Goal: Task Accomplishment & Management: Use online tool/utility

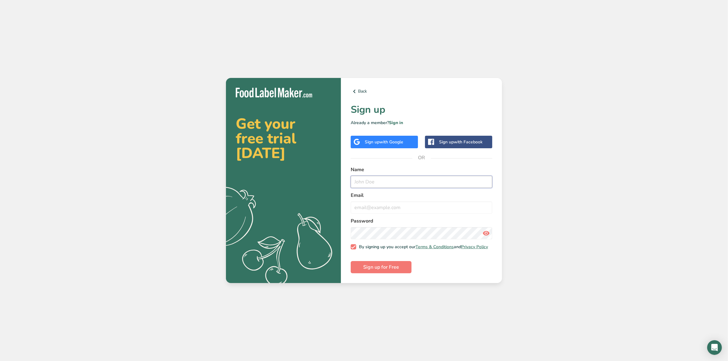
click at [385, 178] on input "text" at bounding box center [422, 182] width 142 height 12
type input "a"
type input "[PERSON_NAME]"
type input "[PERSON_NAME][EMAIL_ADDRESS][PERSON_NAME][DOMAIN_NAME]"
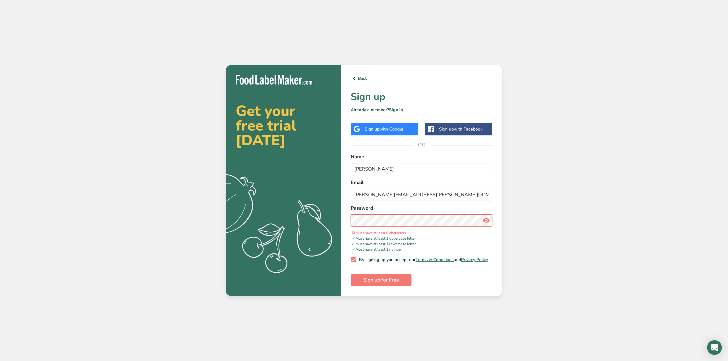
click at [351, 274] on button "Sign up for Free" at bounding box center [381, 280] width 61 height 12
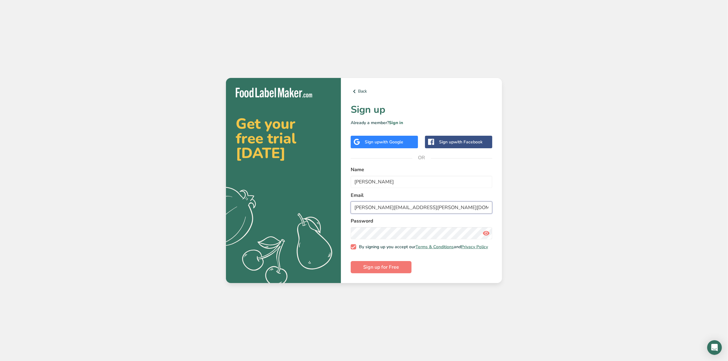
click at [438, 209] on input "[PERSON_NAME][EMAIL_ADDRESS][PERSON_NAME][DOMAIN_NAME]" at bounding box center [422, 208] width 142 height 12
click at [378, 266] on span "Sign up for Free" at bounding box center [381, 267] width 36 height 7
click at [399, 120] on link "Sign in" at bounding box center [396, 123] width 14 height 6
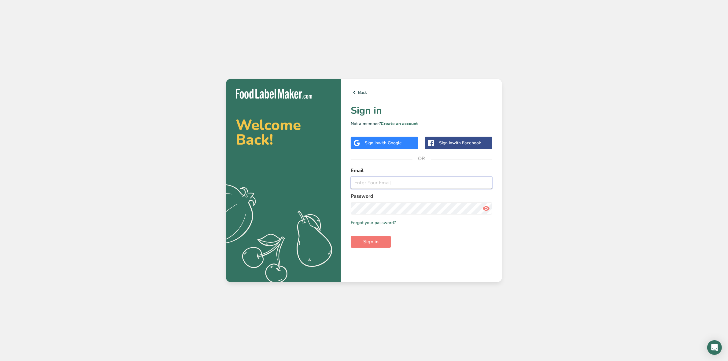
click at [375, 186] on input "email" at bounding box center [422, 183] width 142 height 12
type input "[PERSON_NAME][EMAIL_ADDRESS][PERSON_NAME][DOMAIN_NAME]"
click at [351, 236] on button "Sign in" at bounding box center [371, 242] width 40 height 12
click at [385, 222] on link "Forgot your password?" at bounding box center [373, 223] width 45 height 6
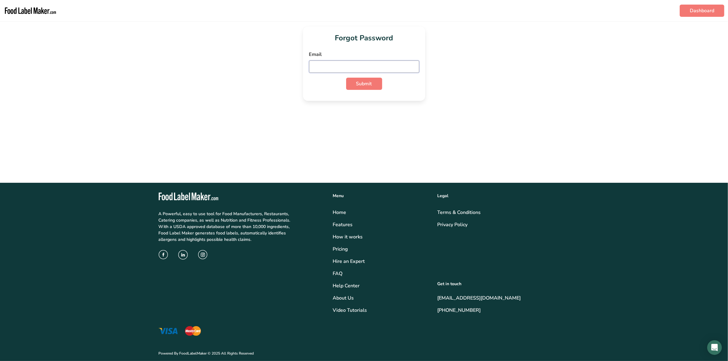
click at [375, 62] on input "email" at bounding box center [364, 67] width 110 height 12
type input "[PERSON_NAME][EMAIL_ADDRESS][PERSON_NAME][DOMAIN_NAME]"
click at [346, 78] on button "Submit" at bounding box center [364, 84] width 36 height 12
click at [346, 103] on button "Submit" at bounding box center [364, 109] width 36 height 12
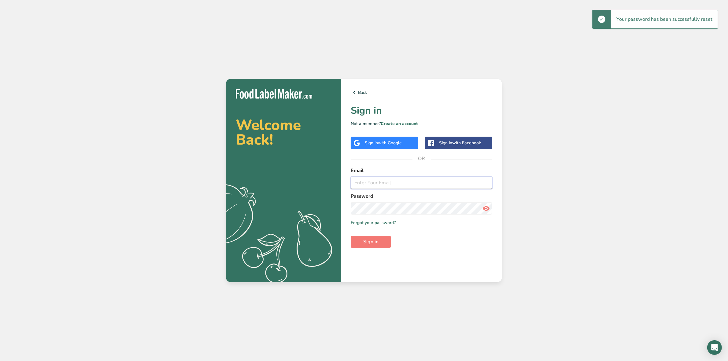
click at [401, 185] on input "email" at bounding box center [422, 183] width 142 height 12
type input "[PERSON_NAME][EMAIL_ADDRESS][PERSON_NAME][DOMAIN_NAME]"
click at [351, 236] on button "Sign in" at bounding box center [371, 242] width 40 height 12
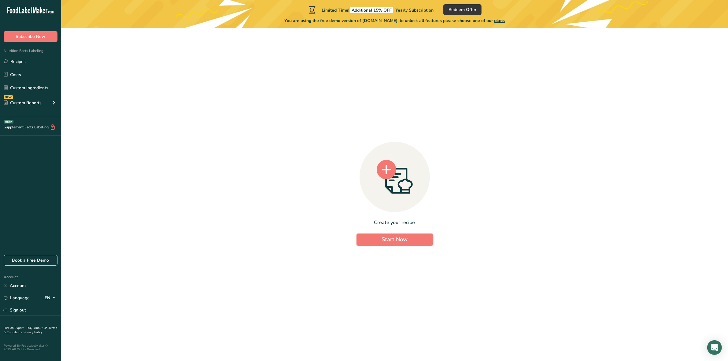
click at [415, 239] on button "Start Now" at bounding box center [395, 240] width 76 height 12
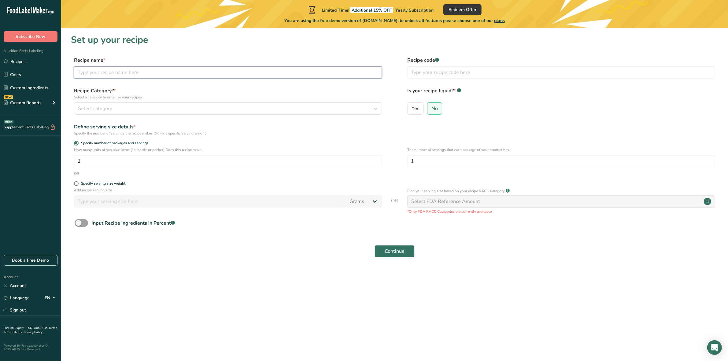
click at [172, 74] on input "text" at bounding box center [228, 72] width 308 height 12
type input "Sweet Potato Roll"
type input "1"
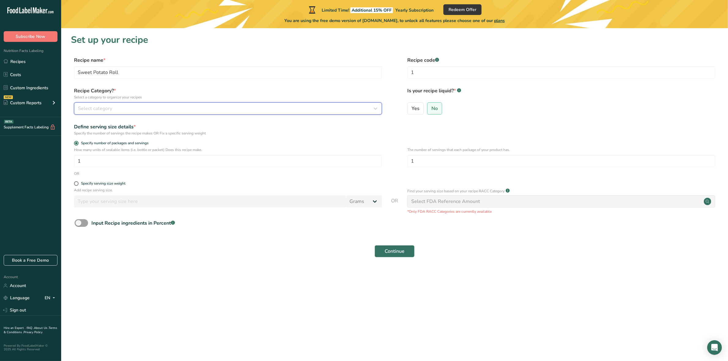
click at [273, 110] on div "Select category" at bounding box center [226, 108] width 296 height 7
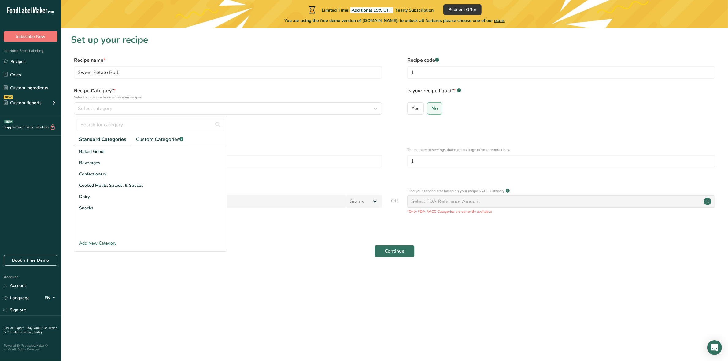
click at [119, 155] on div "Baked Goods" at bounding box center [150, 151] width 152 height 11
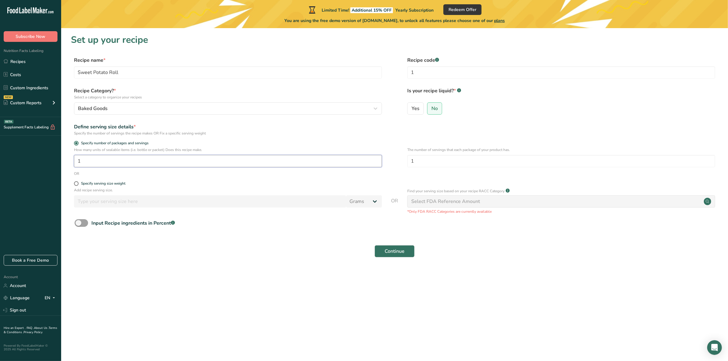
click at [119, 155] on input "1" at bounding box center [228, 161] width 308 height 12
drag, startPoint x: 113, startPoint y: 156, endPoint x: -10, endPoint y: 141, distance: 123.9
click at [0, 141] on html ".a-20{fill:#fff;} Subscribe Now Nutrition Facts Labeling Recipes Costs Custom I…" at bounding box center [364, 180] width 728 height 361
drag, startPoint x: 90, startPoint y: 162, endPoint x: -81, endPoint y: 123, distance: 174.9
click at [0, 123] on html ".a-20{fill:#fff;} Subscribe Now Nutrition Facts Labeling Recipes Costs Custom I…" at bounding box center [364, 180] width 728 height 361
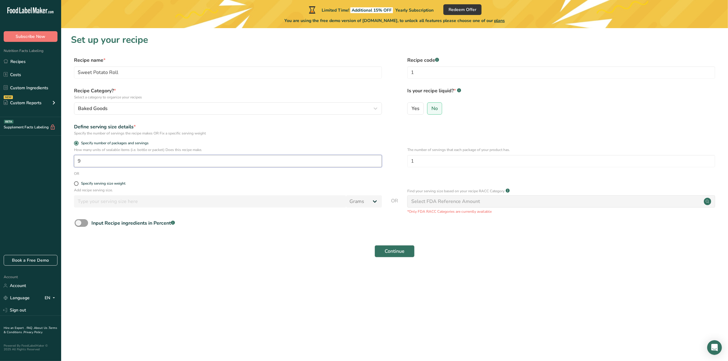
type input "1"
drag, startPoint x: 429, startPoint y: 165, endPoint x: 367, endPoint y: 156, distance: 61.7
click at [367, 156] on div "How many units of sealable items (i.e. bottle or packet) Does this recipe make.…" at bounding box center [395, 159] width 648 height 24
type input "9"
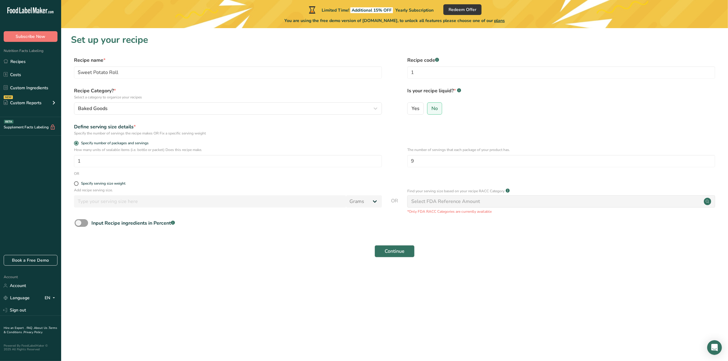
click at [450, 204] on div "Select FDA Reference Amount" at bounding box center [446, 201] width 69 height 7
click at [392, 253] on span "Continue" at bounding box center [395, 251] width 20 height 7
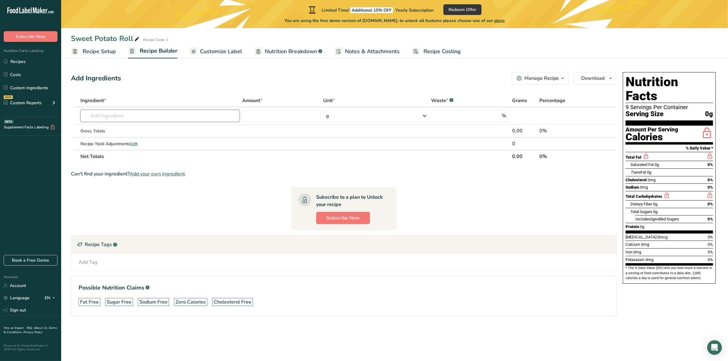
click at [192, 118] on input "text" at bounding box center [160, 116] width 160 height 12
click at [123, 112] on input "text" at bounding box center [160, 116] width 160 height 12
type input "b"
click at [93, 47] on span "Recipe Setup" at bounding box center [99, 51] width 33 height 8
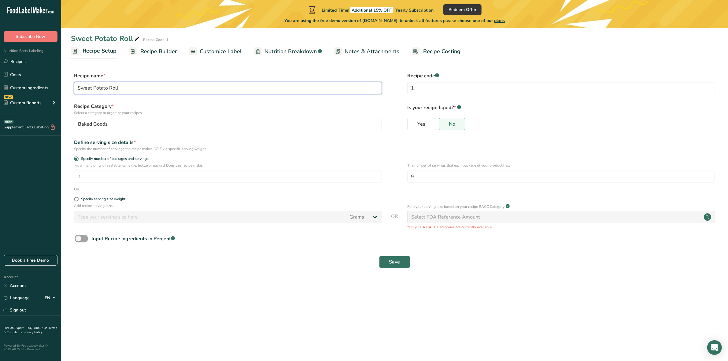
drag, startPoint x: 136, startPoint y: 86, endPoint x: 16, endPoint y: 80, distance: 120.4
click at [16, 80] on div ".a-20{fill:#fff;} Subscribe Now Nutrition Facts Labeling Recipes Costs Custom I…" at bounding box center [364, 180] width 728 height 361
type input "Challah"
click at [402, 262] on button "Save" at bounding box center [394, 262] width 31 height 12
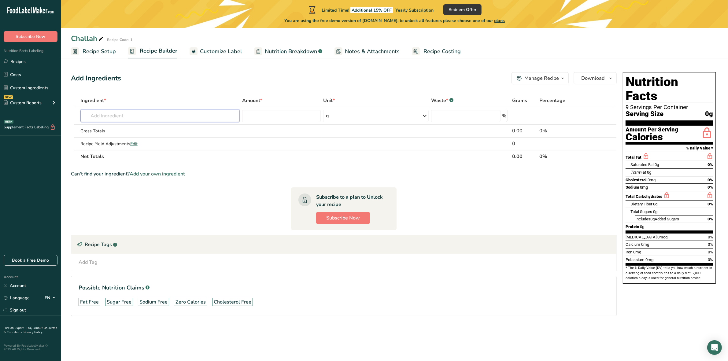
click at [99, 110] on input "text" at bounding box center [160, 116] width 160 height 12
type input "flour"
click at [164, 176] on div "See full Results" at bounding box center [160, 179] width 150 height 6
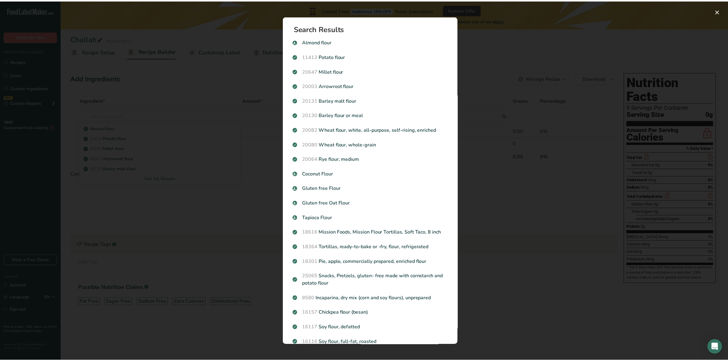
scroll to position [38, 0]
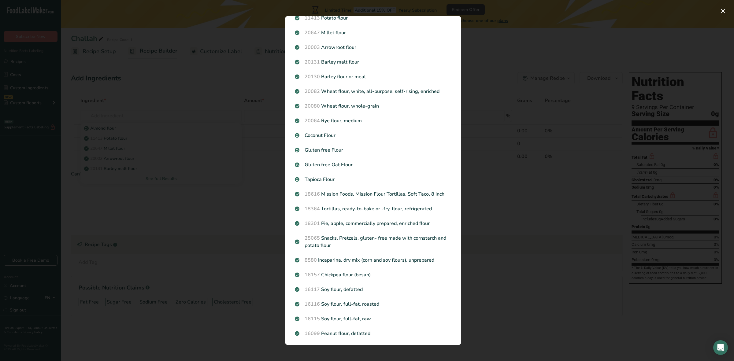
click at [207, 239] on div "Search results modal" at bounding box center [367, 180] width 734 height 361
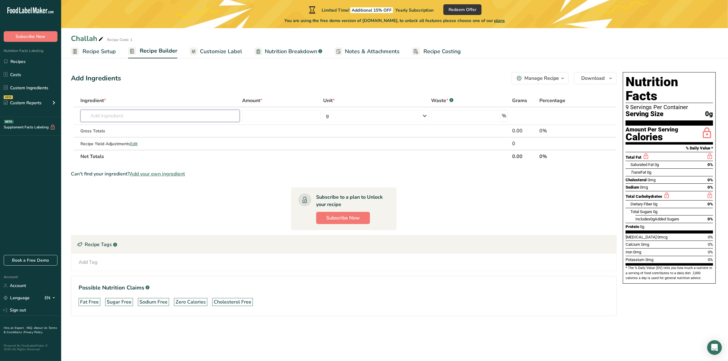
click at [123, 117] on input "text" at bounding box center [160, 116] width 160 height 12
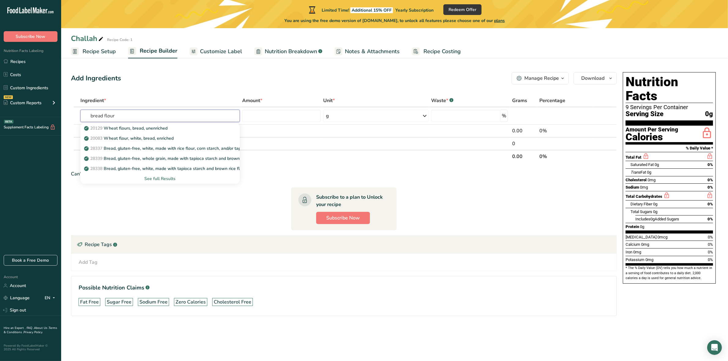
type input "bread flour"
click at [170, 123] on link "20129 Wheat flours, bread, unenriched" at bounding box center [160, 128] width 160 height 10
type input "Wheat flours, bread, unenriched"
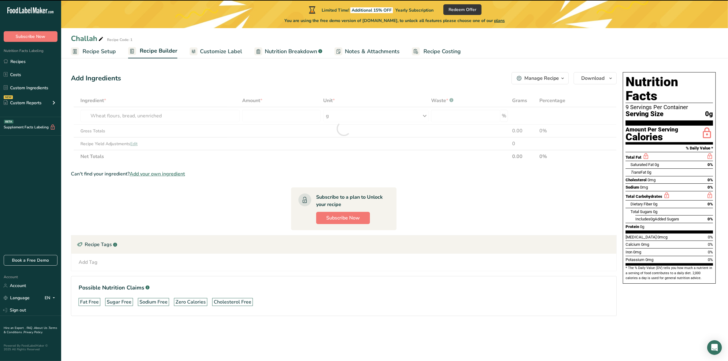
type input "0"
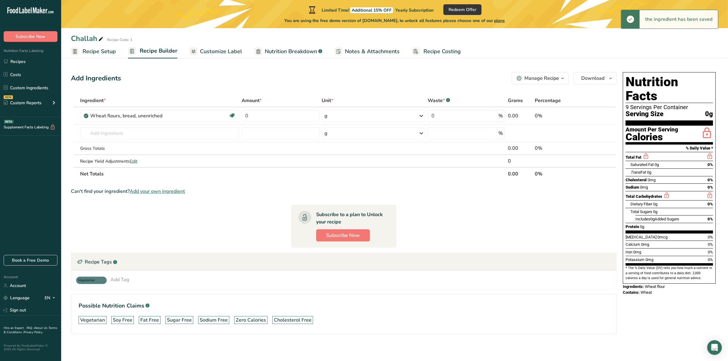
click at [368, 114] on div "g" at bounding box center [374, 116] width 104 height 12
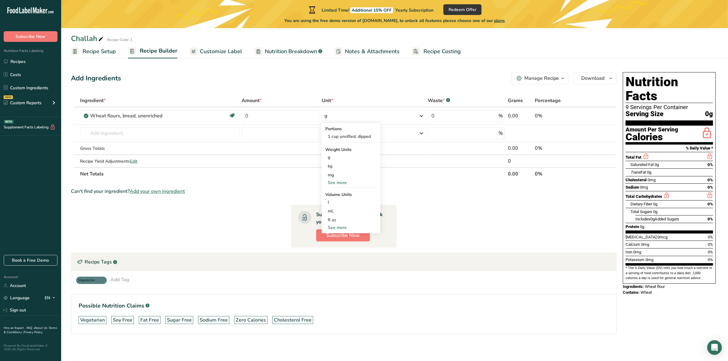
click at [368, 114] on div "g" at bounding box center [374, 116] width 104 height 12
click at [97, 50] on span "Recipe Setup" at bounding box center [99, 51] width 33 height 8
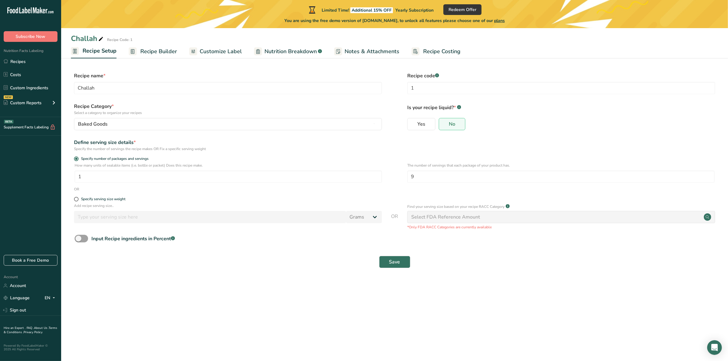
click at [89, 241] on span "Input Recipe ingredients in Percent .a-a{fill:#347362;}.b-a{fill:#fff;}" at bounding box center [131, 238] width 87 height 7
click at [79, 241] on input "Input Recipe ingredients in Percent .a-a{fill:#347362;}.b-a{fill:#fff;}" at bounding box center [77, 239] width 4 height 4
checkbox input "true"
click at [128, 265] on input "number" at bounding box center [377, 265] width 605 height 12
click at [144, 86] on input "Challah" at bounding box center [228, 88] width 308 height 12
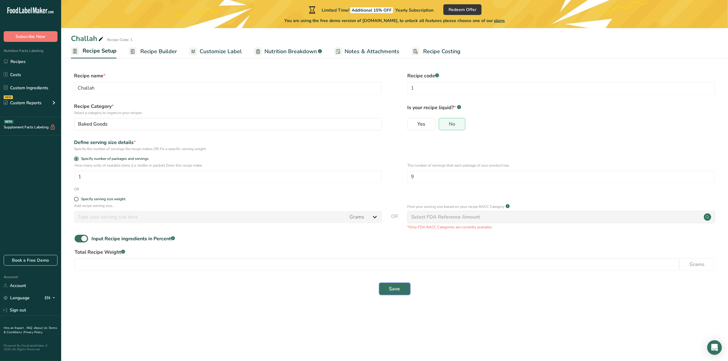
click at [403, 290] on button "Save" at bounding box center [394, 289] width 31 height 12
click at [180, 271] on input "number" at bounding box center [377, 265] width 605 height 12
type input "191.45"
click at [390, 291] on span "Save" at bounding box center [394, 288] width 11 height 7
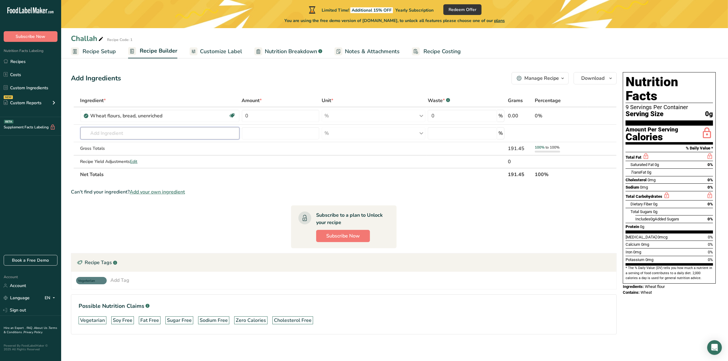
click at [140, 130] on input "text" at bounding box center [159, 133] width 159 height 12
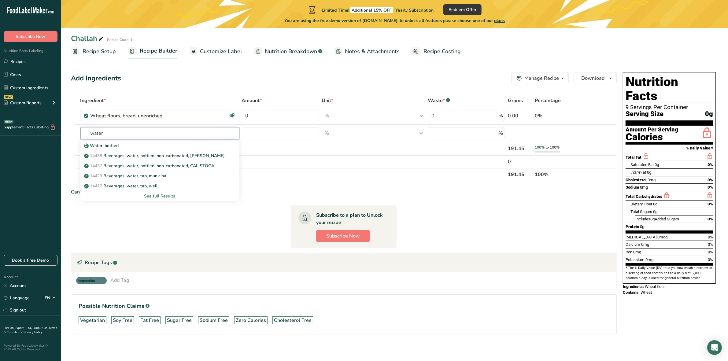
type input "water"
click at [129, 178] on p "14429 Beverages, water, tap, municipal" at bounding box center [126, 176] width 83 height 6
type input "Beverages, water, tap, municipal"
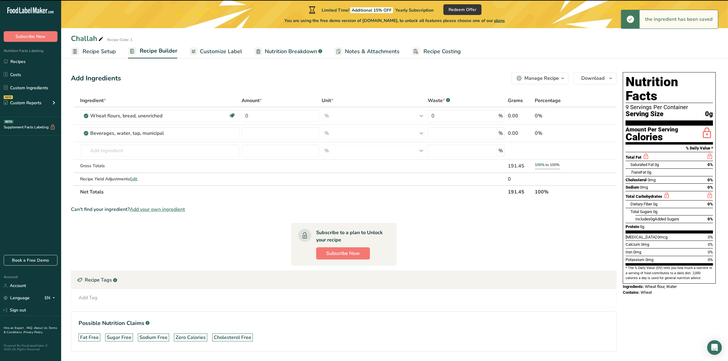
type input "0"
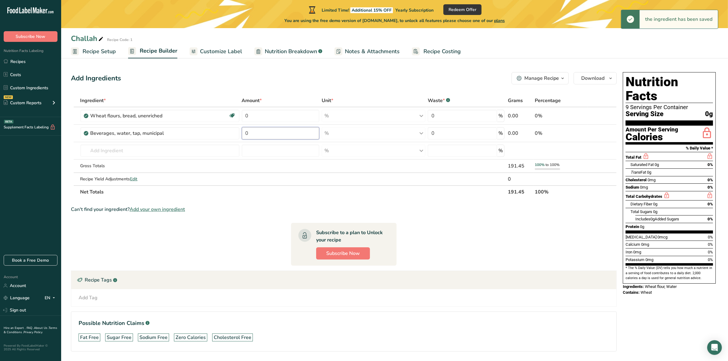
click at [286, 133] on input "0" at bounding box center [280, 133] width 77 height 12
type input "36"
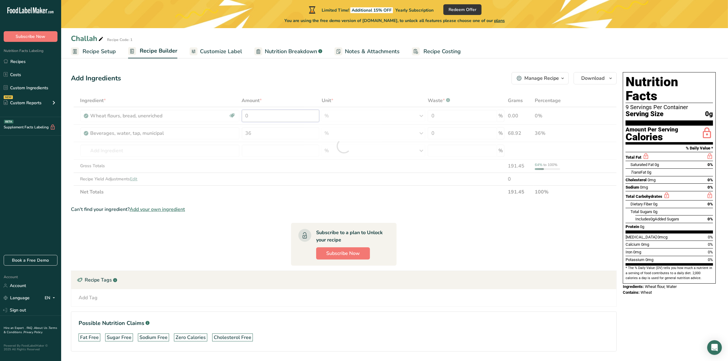
drag, startPoint x: 264, startPoint y: 114, endPoint x: 62, endPoint y: 97, distance: 202.3
click at [151, 107] on div "Ingredient * Amount * Unit * Waste * .a-a{fill:#347362;}.b-a{fill:#fff;} Grams …" at bounding box center [344, 146] width 546 height 104
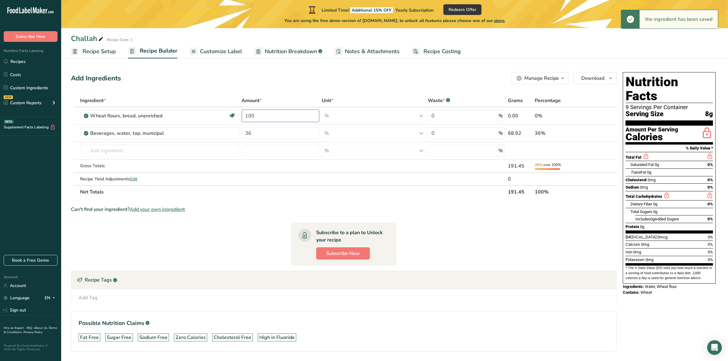
type input "100"
click at [107, 154] on div "Ingredient * Amount * Unit * Waste * .a-a{fill:#347362;}.b-a{fill:#fff;} Grams …" at bounding box center [344, 146] width 546 height 104
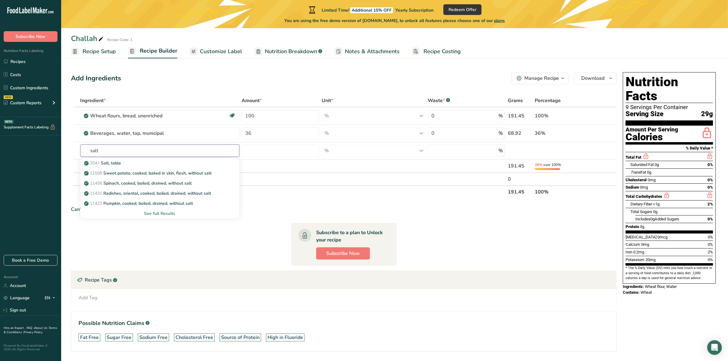
type input "salt"
click at [103, 165] on p "2047 Salt, table" at bounding box center [103, 163] width 36 height 6
type input "Salt, table"
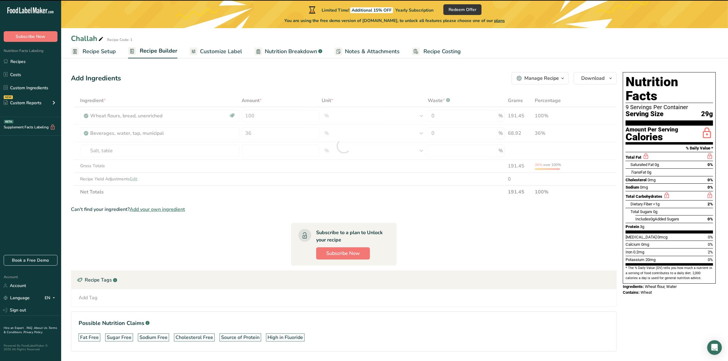
type input "0"
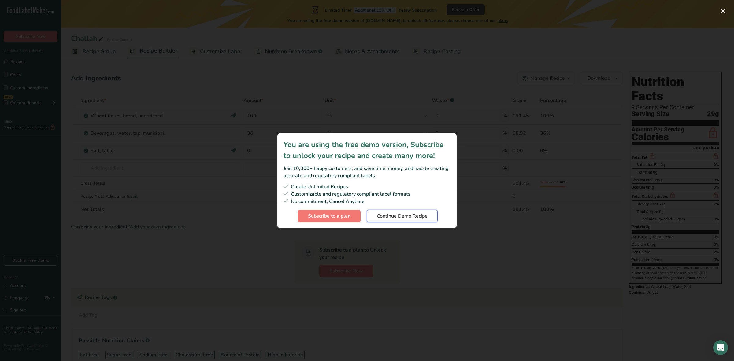
click at [394, 216] on span "Continue Demo Recipe" at bounding box center [402, 216] width 51 height 7
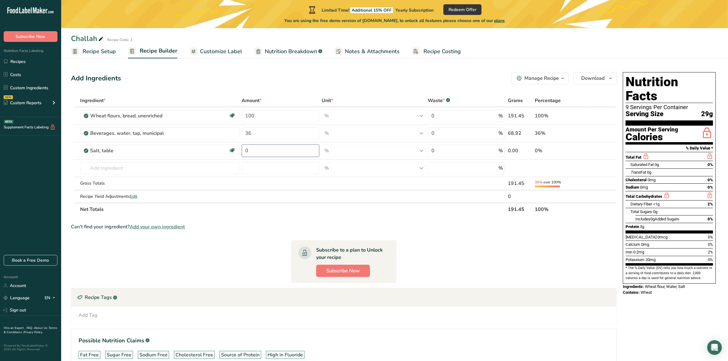
drag, startPoint x: 281, startPoint y: 151, endPoint x: 267, endPoint y: 149, distance: 14.9
click at [267, 149] on input "0" at bounding box center [280, 151] width 77 height 12
type input "2"
click at [171, 162] on div "Ingredient * Amount * Unit * Waste * .a-a{fill:#347362;}.b-a{fill:#fff;} Grams …" at bounding box center [344, 155] width 546 height 122
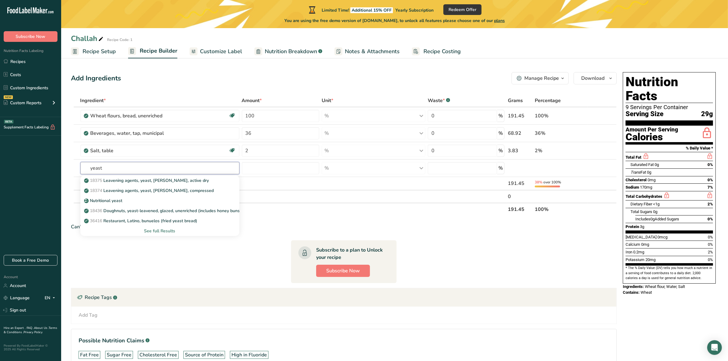
type input "yeast"
click at [172, 179] on p "18375 Leavening agents, yeast, baker's, active dry" at bounding box center [147, 180] width 124 height 6
type input "Leavening agents, yeast, baker's, active dry"
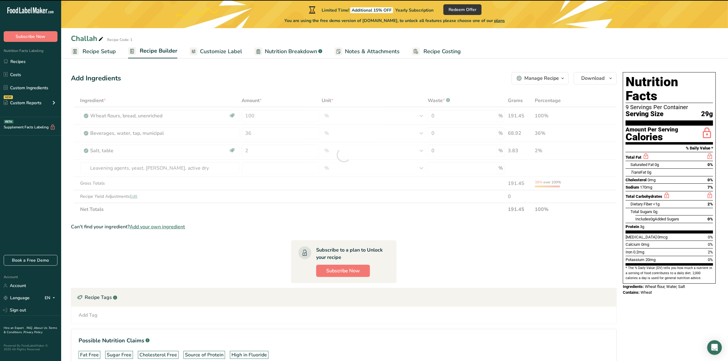
type input "0"
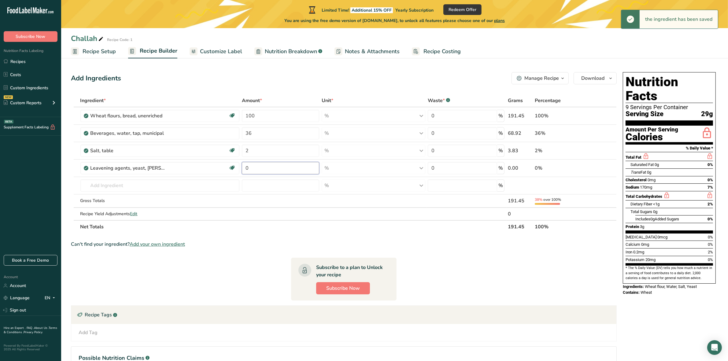
click at [262, 166] on input "0" at bounding box center [280, 168] width 77 height 12
type input "1.45"
click at [257, 255] on section "Ingredient * Amount * Unit * Waste * .a-a{fill:#347362;}.b-a{fill:#fff;} Grams …" at bounding box center [344, 245] width 546 height 302
click at [16, 65] on link "Recipes" at bounding box center [30, 62] width 61 height 12
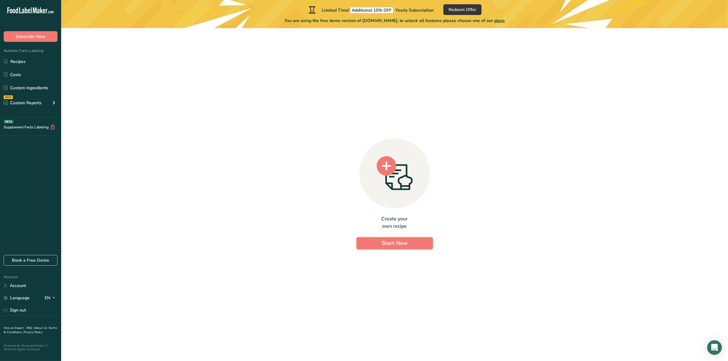
click at [395, 242] on span "Start Now" at bounding box center [395, 243] width 26 height 7
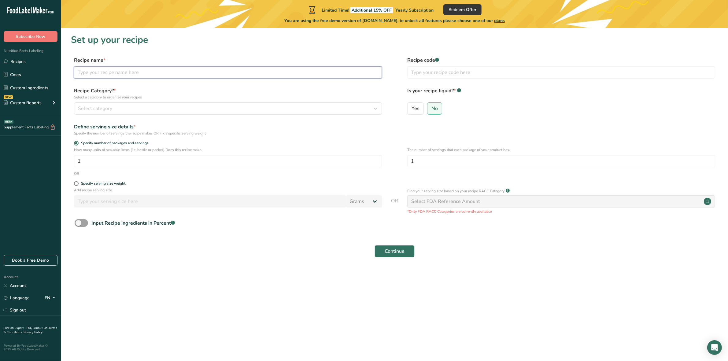
click at [154, 69] on input "text" at bounding box center [228, 72] width 308 height 12
type input "SS-Challah - Butter"
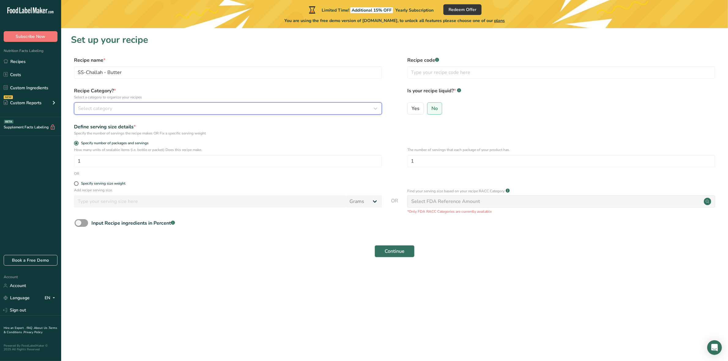
click at [100, 106] on span "Select category" at bounding box center [95, 108] width 34 height 7
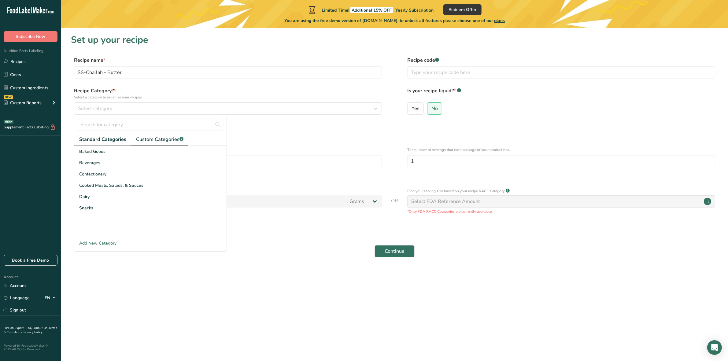
click at [150, 141] on span "Custom Categories .a-a{fill:#347362;}.b-a{fill:#fff;}" at bounding box center [159, 139] width 47 height 7
click at [112, 140] on span "Standard Categories" at bounding box center [102, 139] width 47 height 7
click at [127, 154] on div "Baked Goods" at bounding box center [150, 151] width 152 height 11
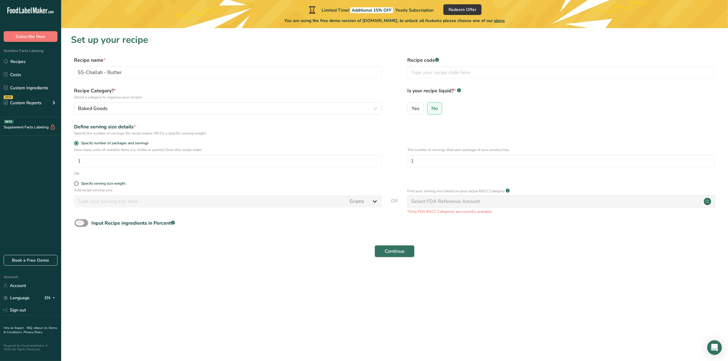
click at [119, 226] on div "Input Recipe ingredients in Percent .a-a{fill:#347362;}.b-a{fill:#fff;}" at bounding box center [133, 223] width 84 height 7
click at [79, 225] on input "Input Recipe ingredients in Percent .a-a{fill:#347362;}.b-a{fill:#fff;}" at bounding box center [77, 223] width 4 height 4
checkbox input "true"
click at [114, 244] on input "number" at bounding box center [377, 249] width 605 height 12
type input "27"
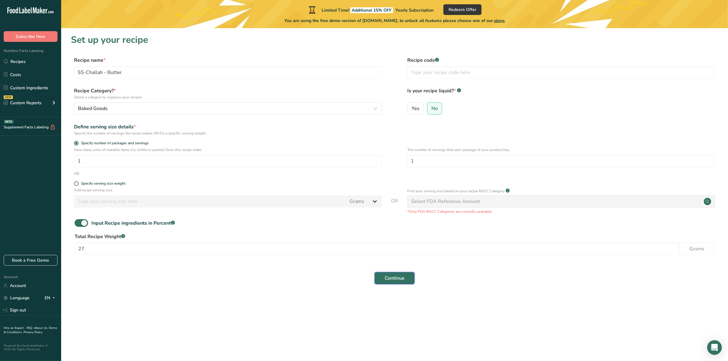
click at [389, 283] on button "Continue" at bounding box center [395, 278] width 40 height 12
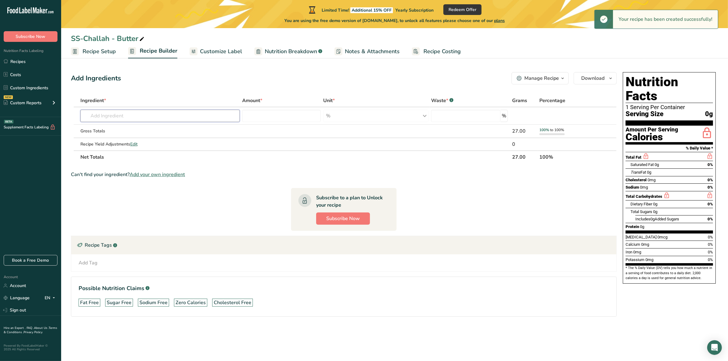
click at [118, 119] on input "text" at bounding box center [160, 116] width 160 height 12
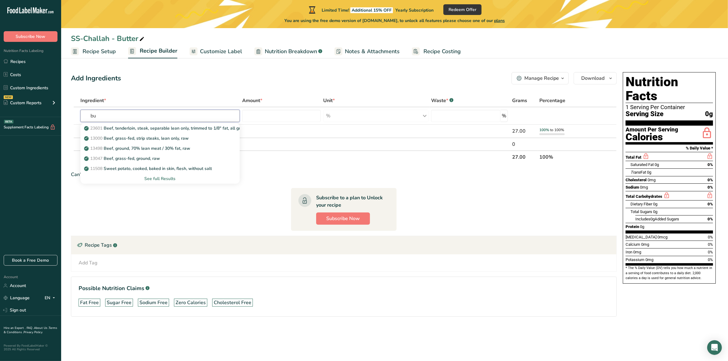
type input "b"
type input "Sugars, granulated"
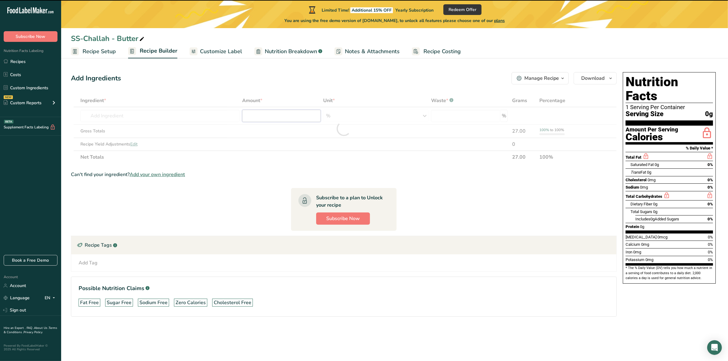
type input "0"
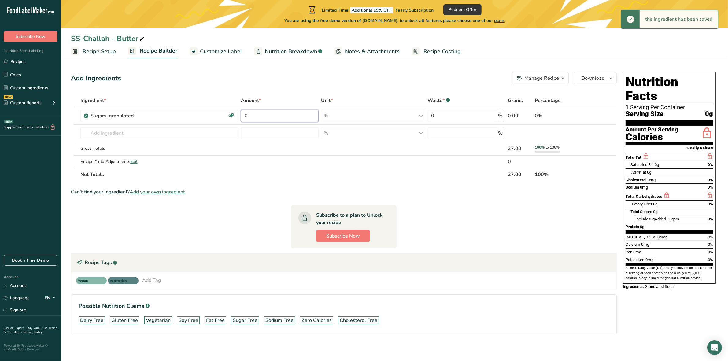
drag, startPoint x: 259, startPoint y: 118, endPoint x: 209, endPoint y: 112, distance: 50.0
click at [212, 112] on tr "Sugars, granulated Dairy free Gluten free Vegan Vegetarian Soy free 0 % Portion…" at bounding box center [344, 115] width 546 height 17
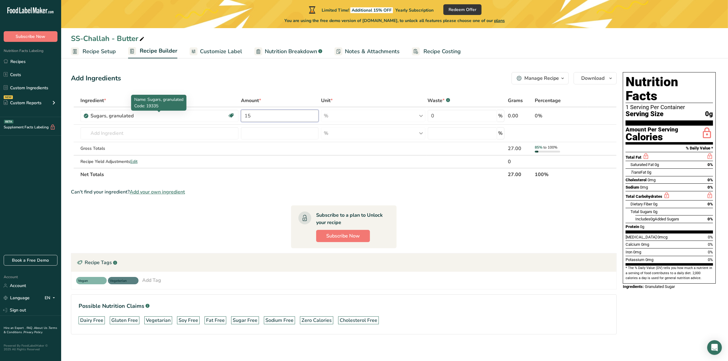
type input "15"
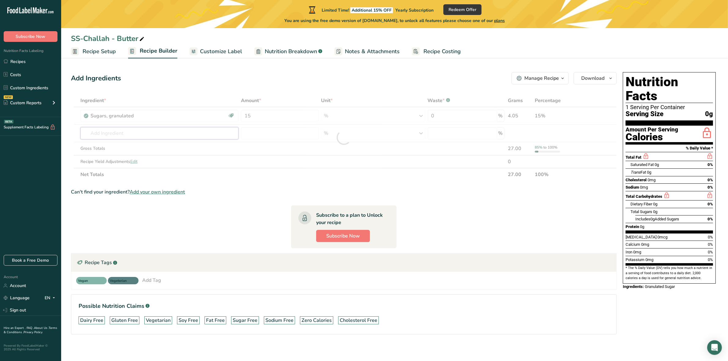
click at [141, 136] on div "Ingredient * Amount * Unit * Waste * .a-a{fill:#347362;}.b-a{fill:#fff;} Grams …" at bounding box center [344, 137] width 546 height 87
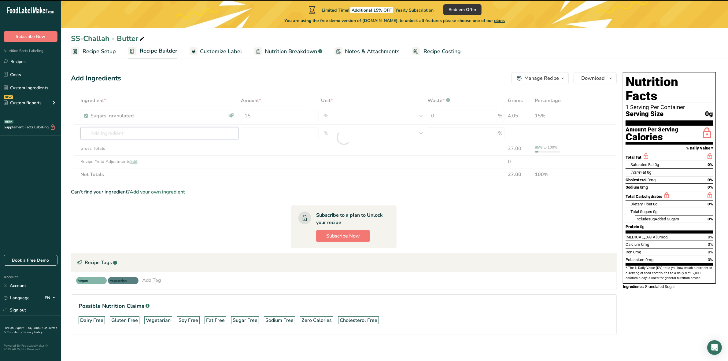
type input "b"
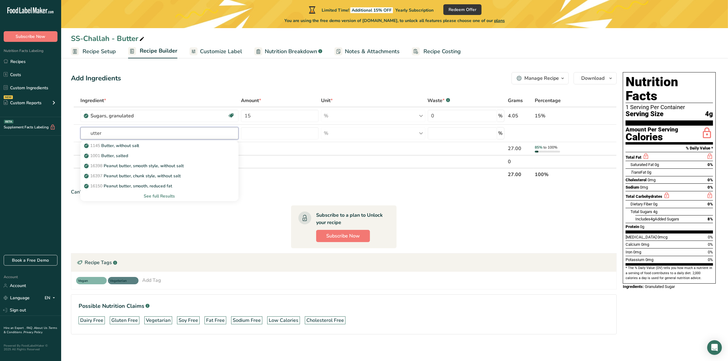
type input "utter"
click at [140, 145] on p "1145 Butter, without salt" at bounding box center [112, 146] width 54 height 6
type input "Butter, without salt"
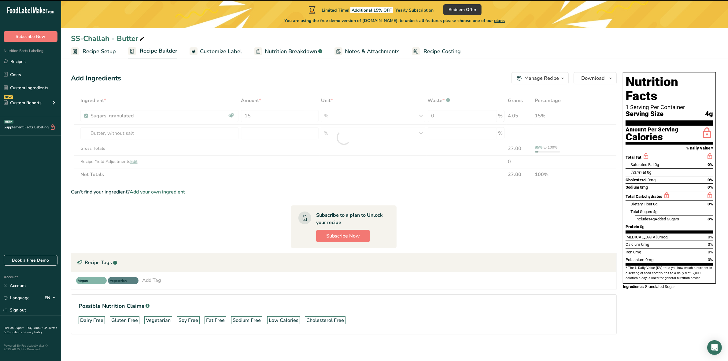
type input "0"
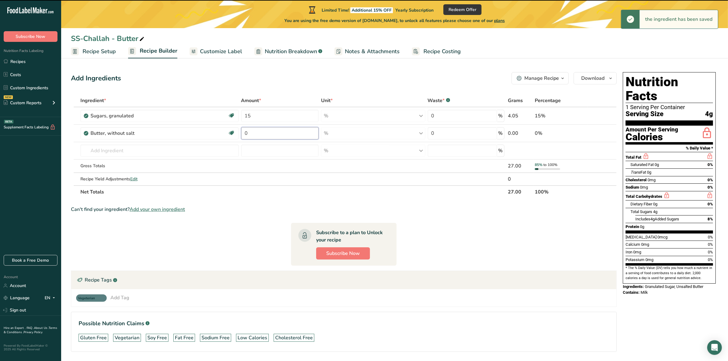
click at [256, 135] on input "0" at bounding box center [280, 133] width 78 height 12
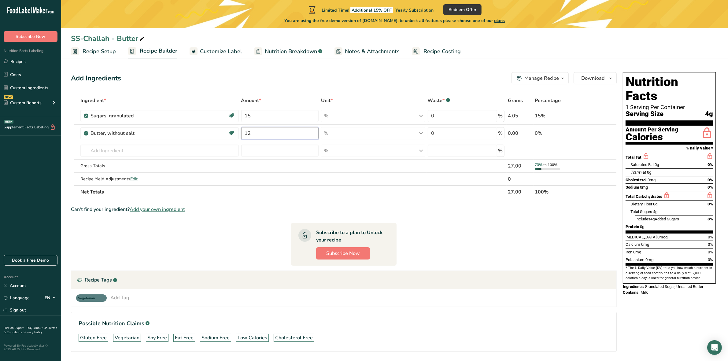
type input "12"
click at [264, 216] on section "Ingredient * Amount * Unit * Waste * .a-a{fill:#347362;}.b-a{fill:#fff;} Grams …" at bounding box center [344, 228] width 546 height 268
click at [721, 104] on span "plans" at bounding box center [719, 106] width 11 height 6
